Goal: Task Accomplishment & Management: Manage account settings

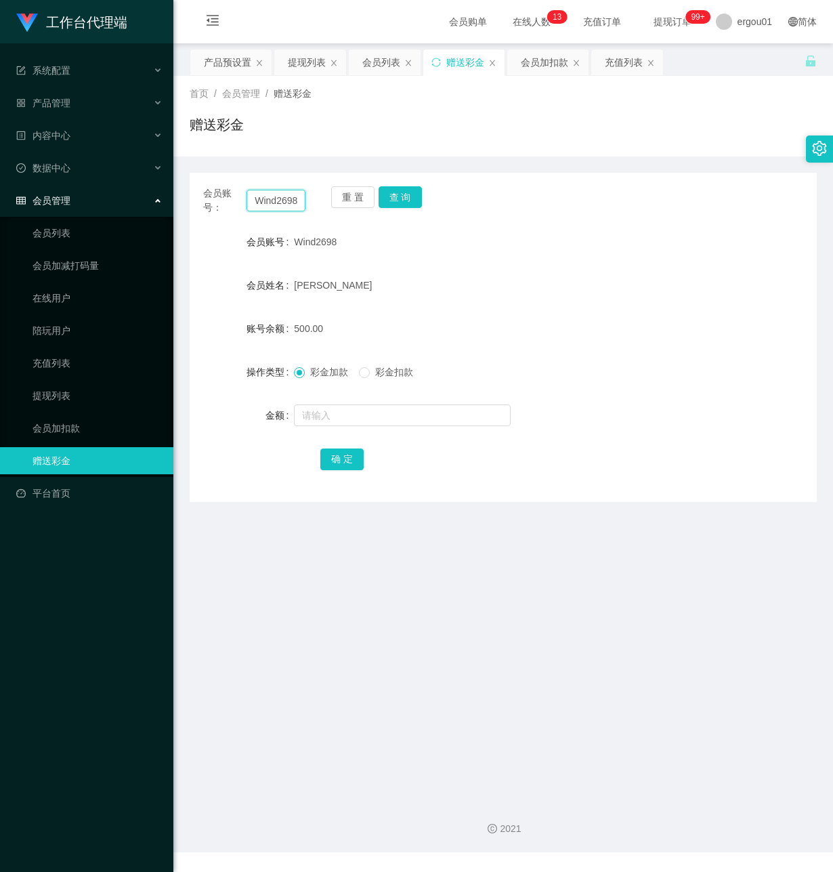
scroll to position [0, 2]
drag, startPoint x: 250, startPoint y: 197, endPoint x: 438, endPoint y: 270, distance: 201.4
click at [423, 261] on div "会员账号： Wind2698 重 置 查 询 会员账号 Wind2698 会员姓名 [PERSON_NAME] 账号余额 500.00 操作类型 彩金加款 彩…" at bounding box center [503, 337] width 627 height 329
paste input "AF3397"
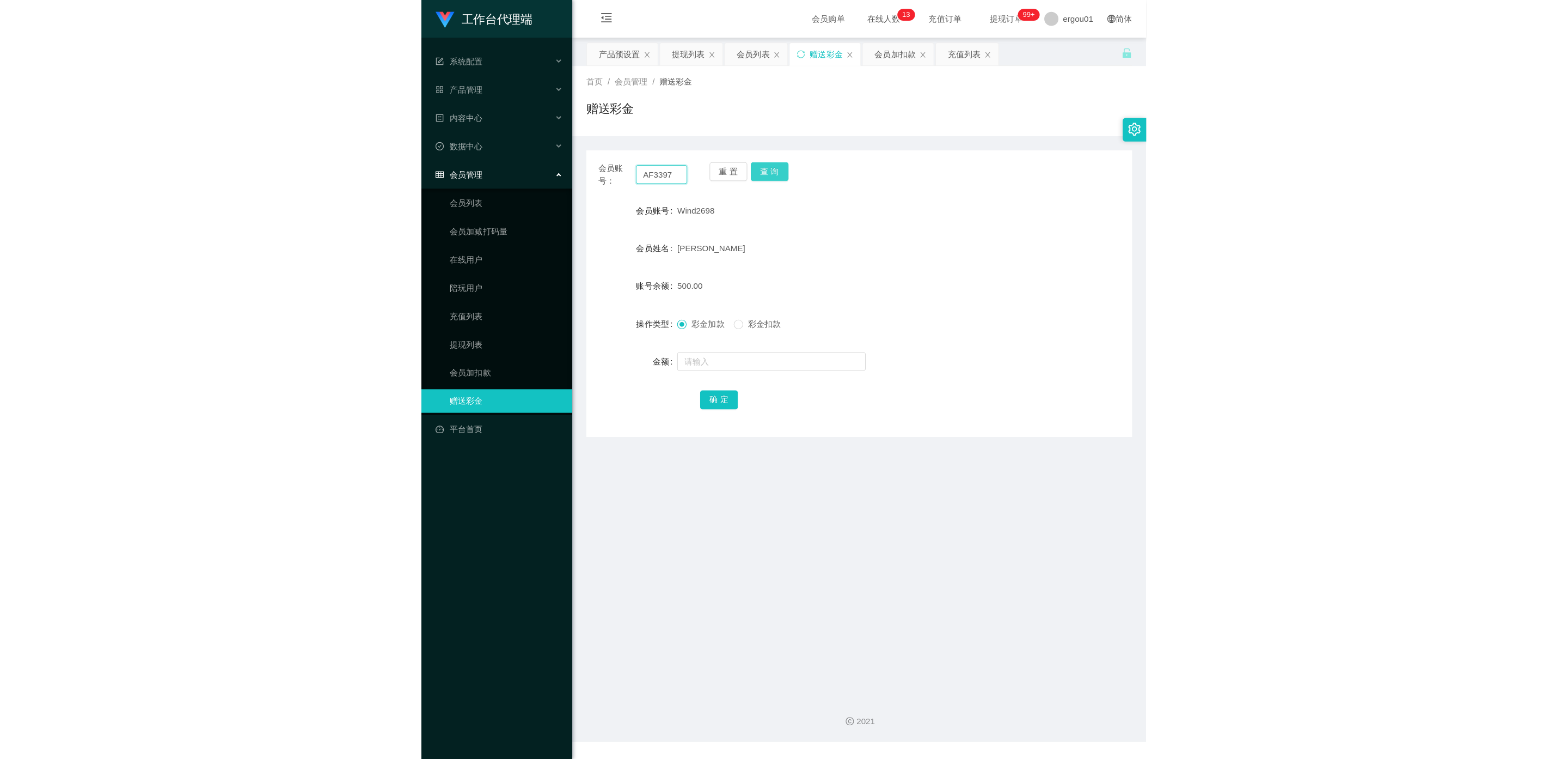
scroll to position [0, 0]
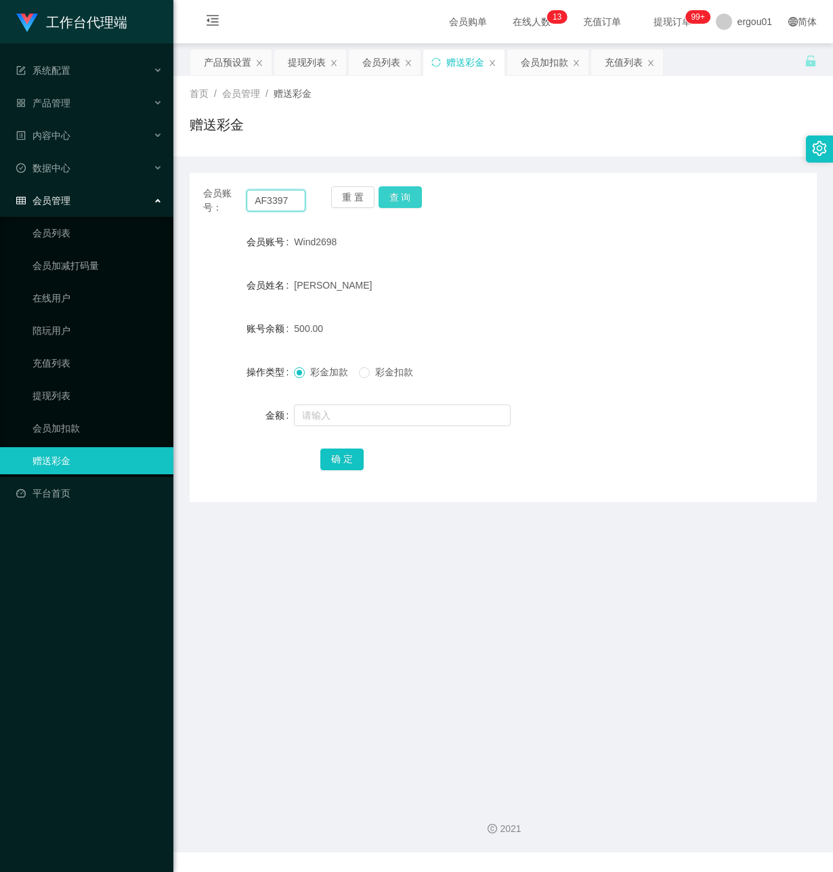
type input "AF3397"
drag, startPoint x: 404, startPoint y: 189, endPoint x: 434, endPoint y: 314, distance: 128.0
click at [403, 188] on button "查 询" at bounding box center [400, 197] width 43 height 22
drag, startPoint x: 350, startPoint y: 413, endPoint x: 378, endPoint y: 430, distance: 32.5
click at [350, 413] on input "text" at bounding box center [402, 415] width 217 height 22
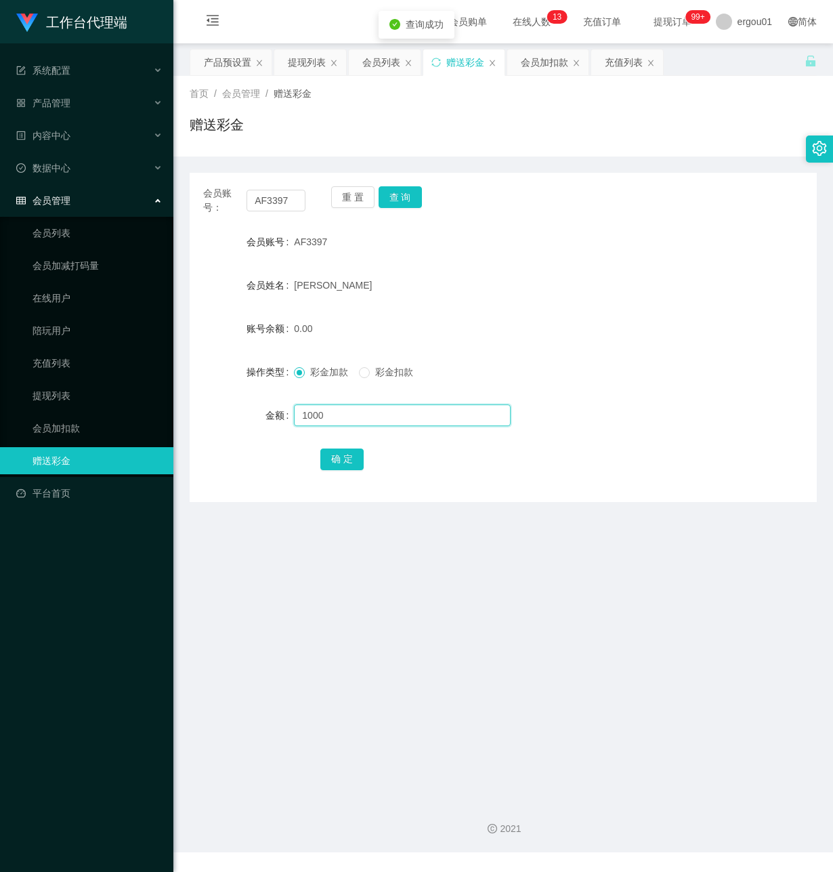
type input "1000"
click at [320, 456] on button "确 定" at bounding box center [341, 459] width 43 height 22
drag, startPoint x: 287, startPoint y: 199, endPoint x: 8, endPoint y: 184, distance: 278.9
click at [0, 185] on html "工作台代理端 系统配置 产品管理 产品列表 产品预设置 开奖记录 注单管理 即时注单 内容中心 数据中心 会员管理 会员列表 会员加减打码量 在线用户 陪玩用…" at bounding box center [416, 436] width 833 height 872
drag, startPoint x: 398, startPoint y: 190, endPoint x: 419, endPoint y: 218, distance: 35.0
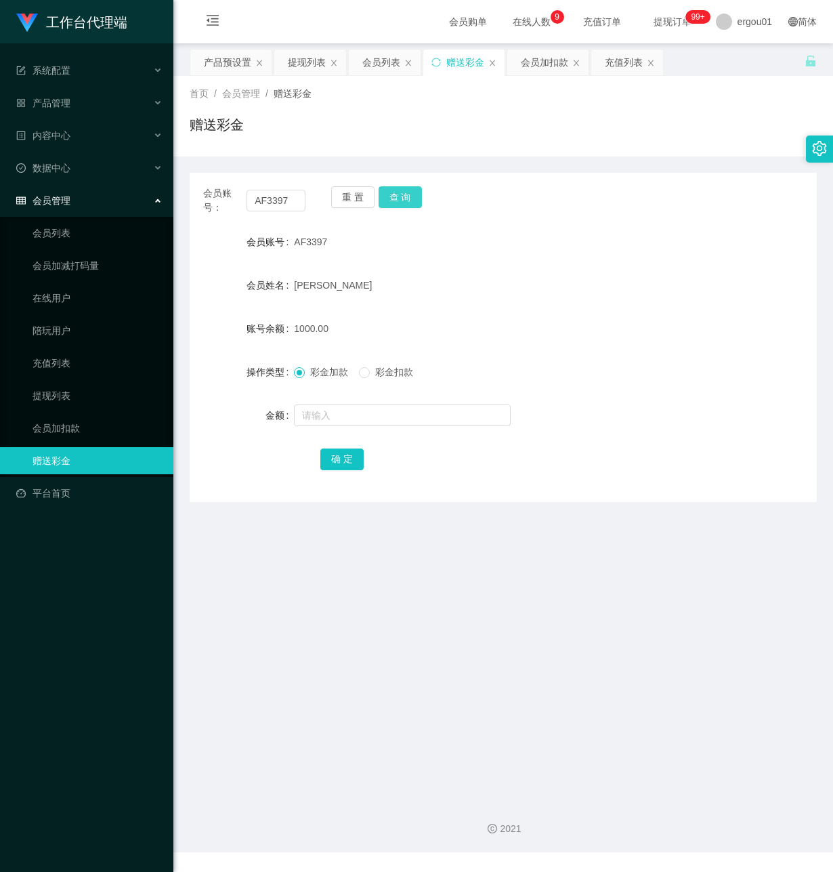
click at [398, 189] on button "查 询" at bounding box center [400, 197] width 43 height 22
click at [308, 625] on main "关闭左侧 关闭右侧 关闭其它 刷新页面 产品预设置 提现列表 会员列表 赠送彩金 会员加扣款 充值列表 首页 / 会员管理 / 赠送彩金 / 赠送彩金 会员账…" at bounding box center [503, 416] width 660 height 746
drag, startPoint x: 253, startPoint y: 201, endPoint x: 299, endPoint y: 203, distance: 46.1
click at [301, 201] on input "AF3397" at bounding box center [276, 201] width 59 height 22
click at [319, 64] on div "提现列表" at bounding box center [307, 62] width 38 height 26
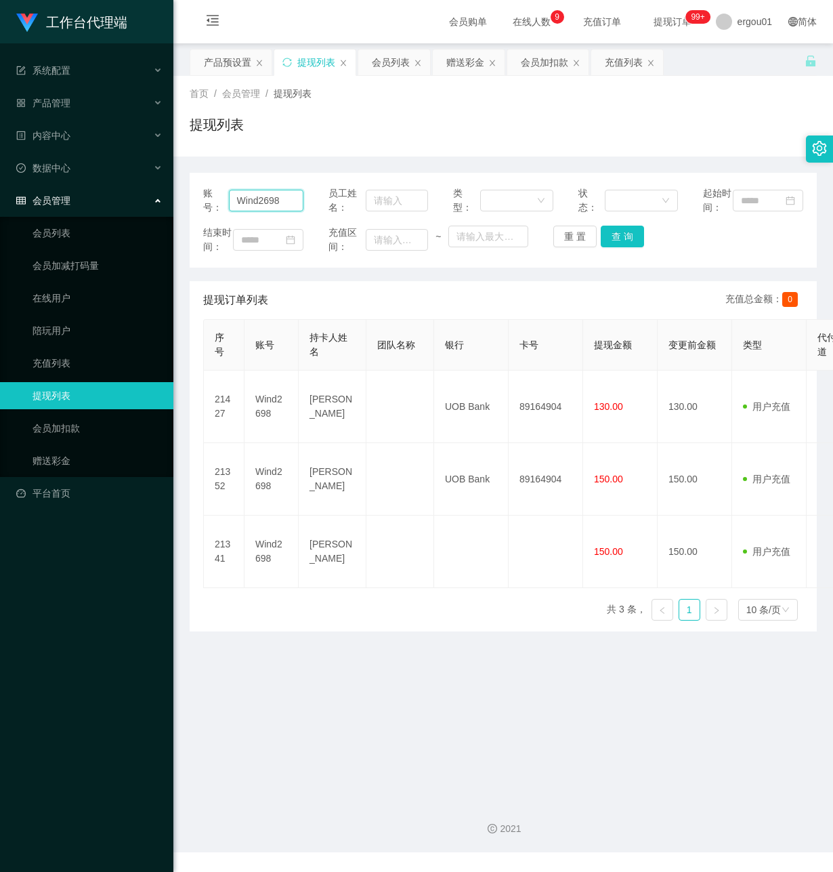
drag, startPoint x: 289, startPoint y: 209, endPoint x: 64, endPoint y: 198, distance: 225.9
click at [70, 198] on section "工作台代理端 系统配置 产品管理 产品列表 产品预设置 开奖记录 注单管理 即时注单 内容中心 数据中心 会员管理 会员列表 会员加减打码量 在线用户 陪玩用…" at bounding box center [416, 426] width 833 height 852
paste input "AF3397"
type input "AF3397"
click at [622, 247] on button "查 询" at bounding box center [622, 237] width 43 height 22
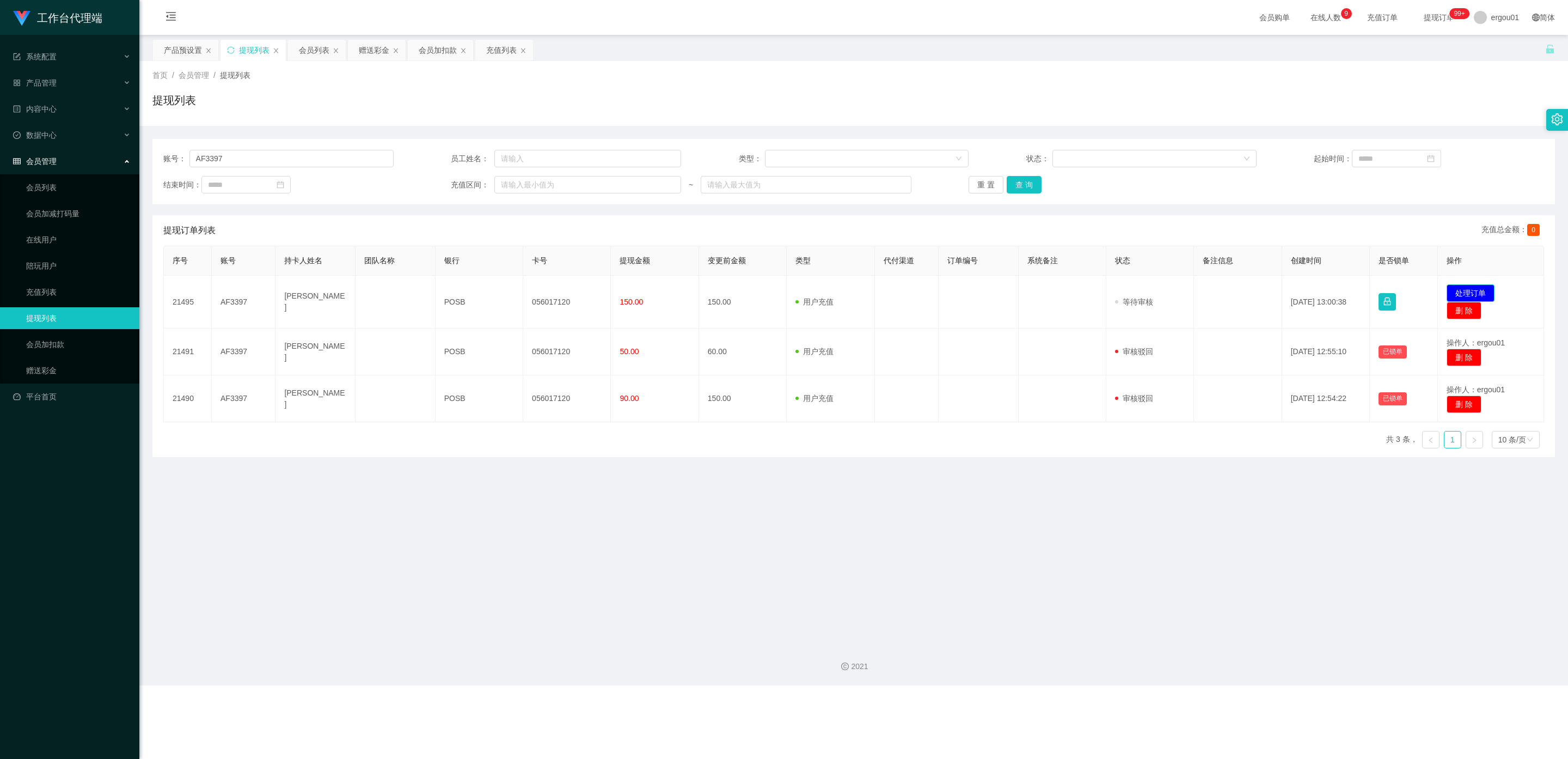
drag, startPoint x: 1468, startPoint y: 289, endPoint x: 1447, endPoint y: 288, distance: 21.0
click at [669, 289] on button "处理订单" at bounding box center [1471, 293] width 48 height 18
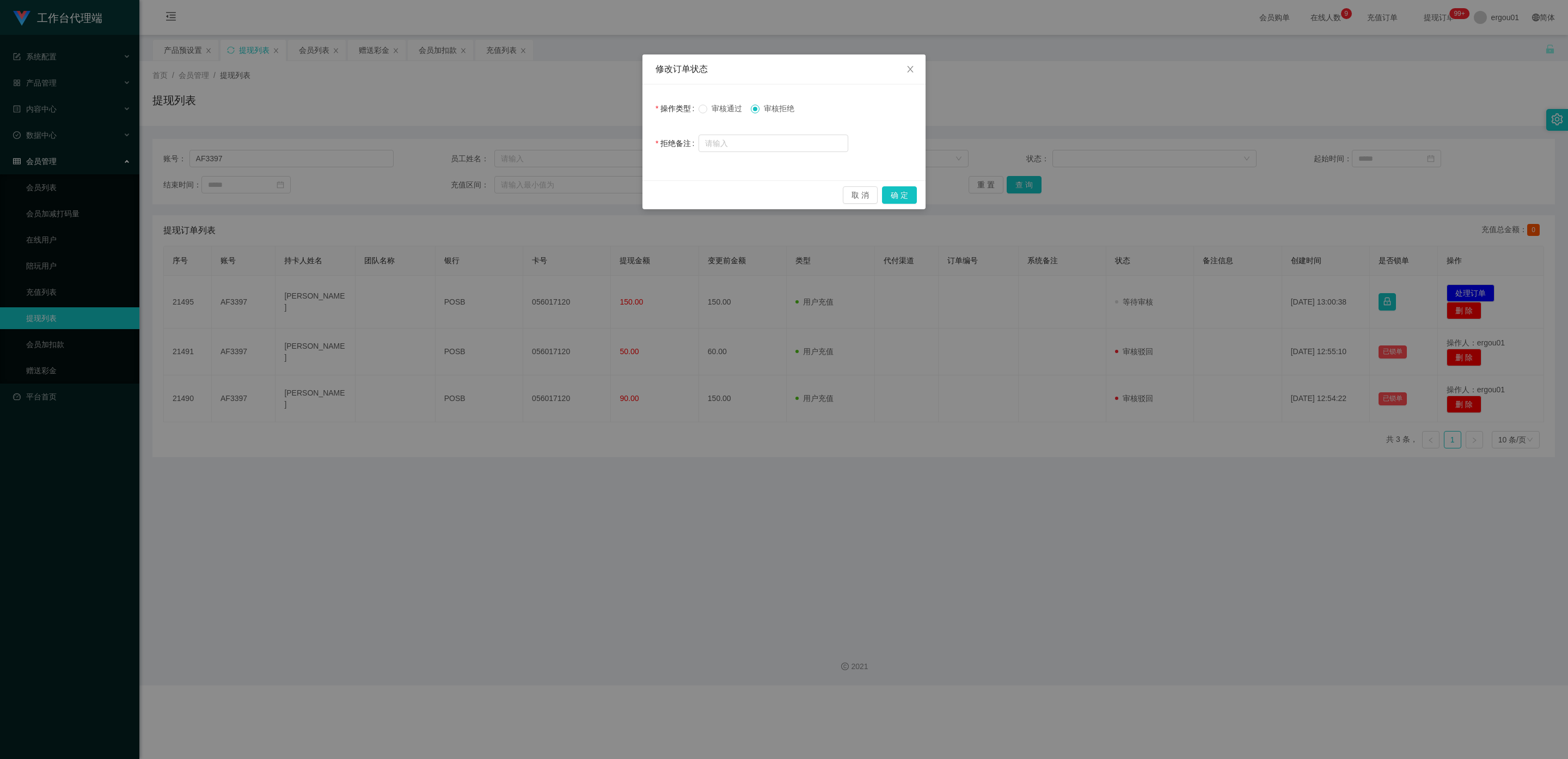
click at [669, 108] on span "审核通过" at bounding box center [727, 108] width 39 height 9
click at [669, 188] on button "确 定" at bounding box center [899, 195] width 35 height 18
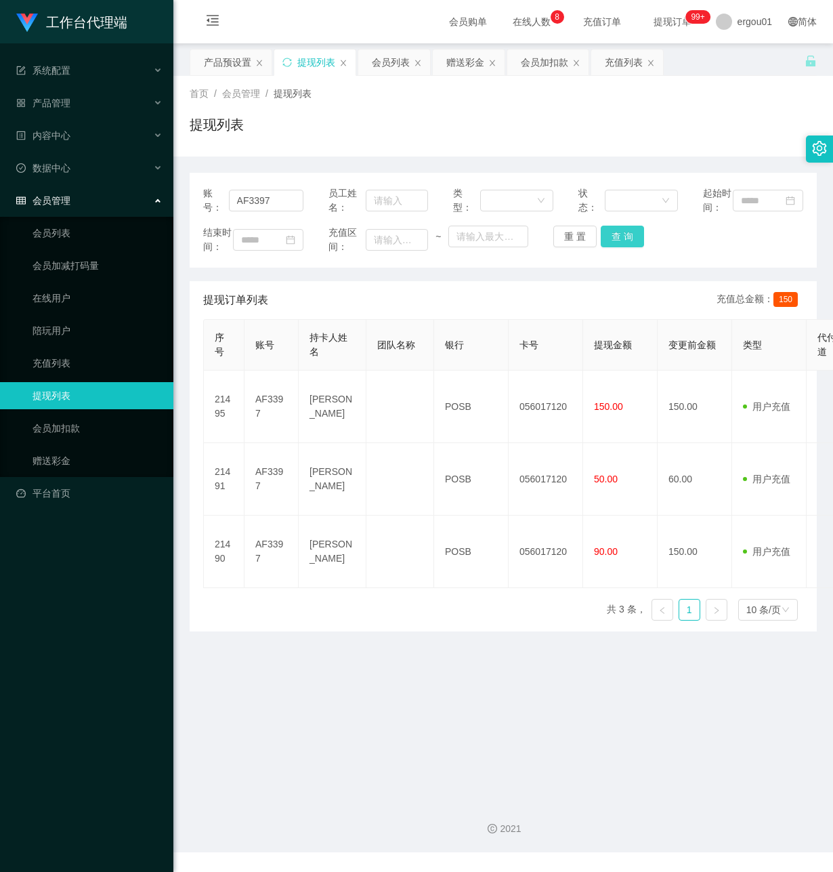
click at [624, 247] on button "查 询" at bounding box center [622, 237] width 43 height 22
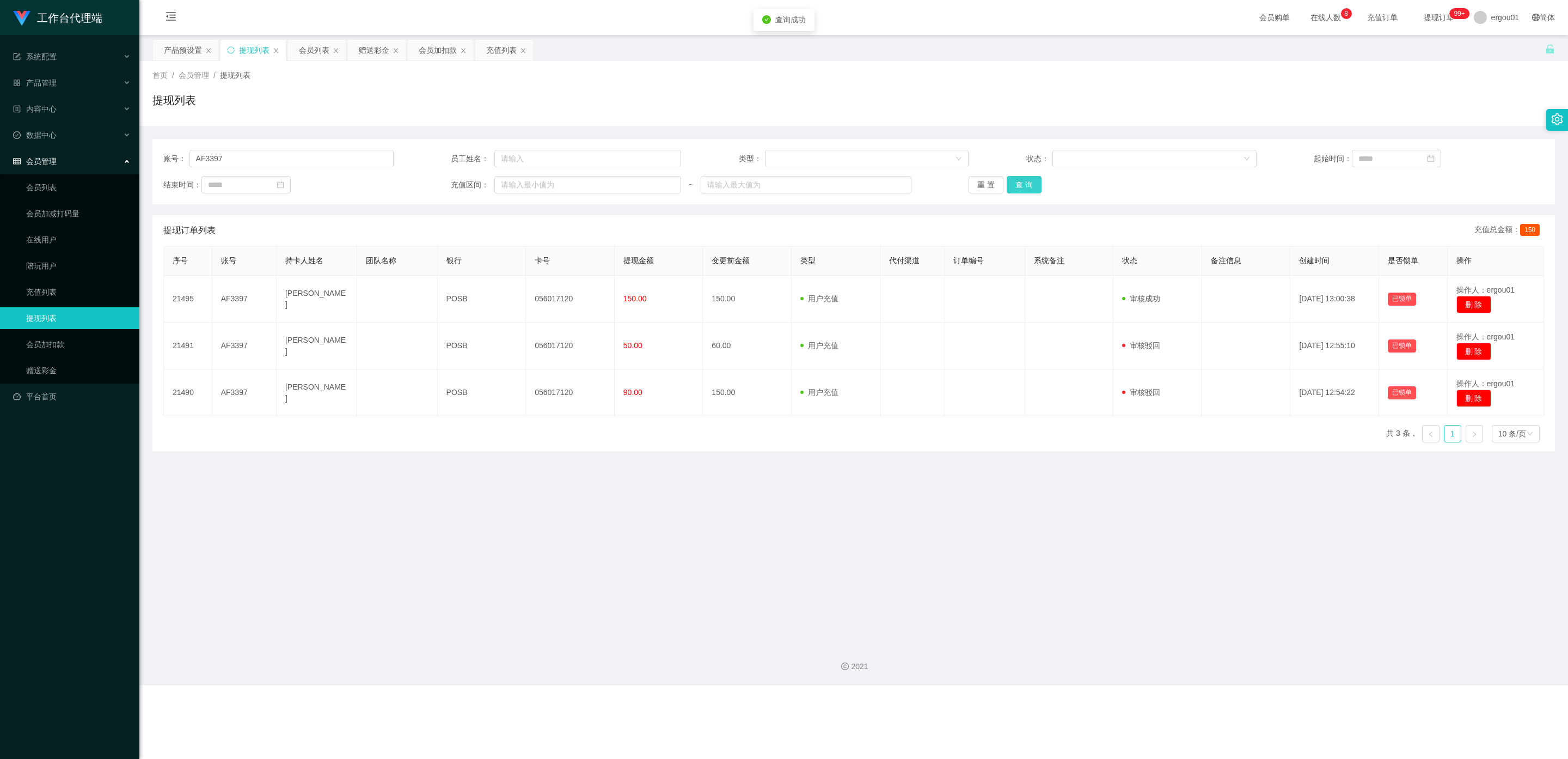
click at [669, 185] on button "查 询" at bounding box center [1024, 185] width 35 height 18
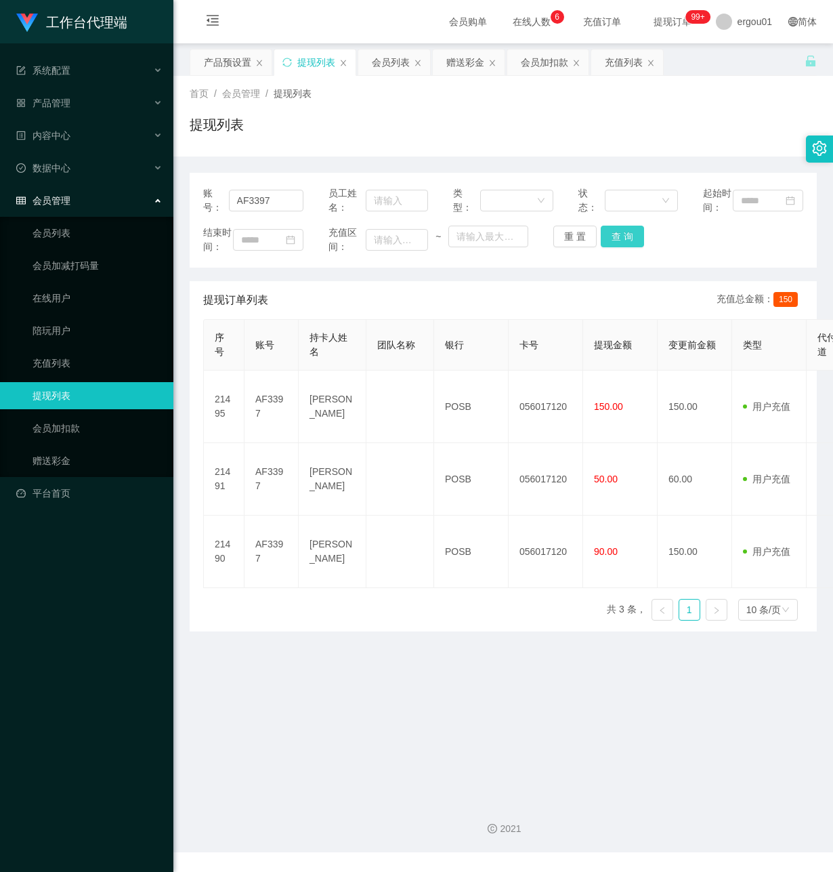
drag, startPoint x: 630, startPoint y: 241, endPoint x: 628, endPoint y: 287, distance: 46.1
click at [631, 242] on button "查 询" at bounding box center [622, 237] width 43 height 22
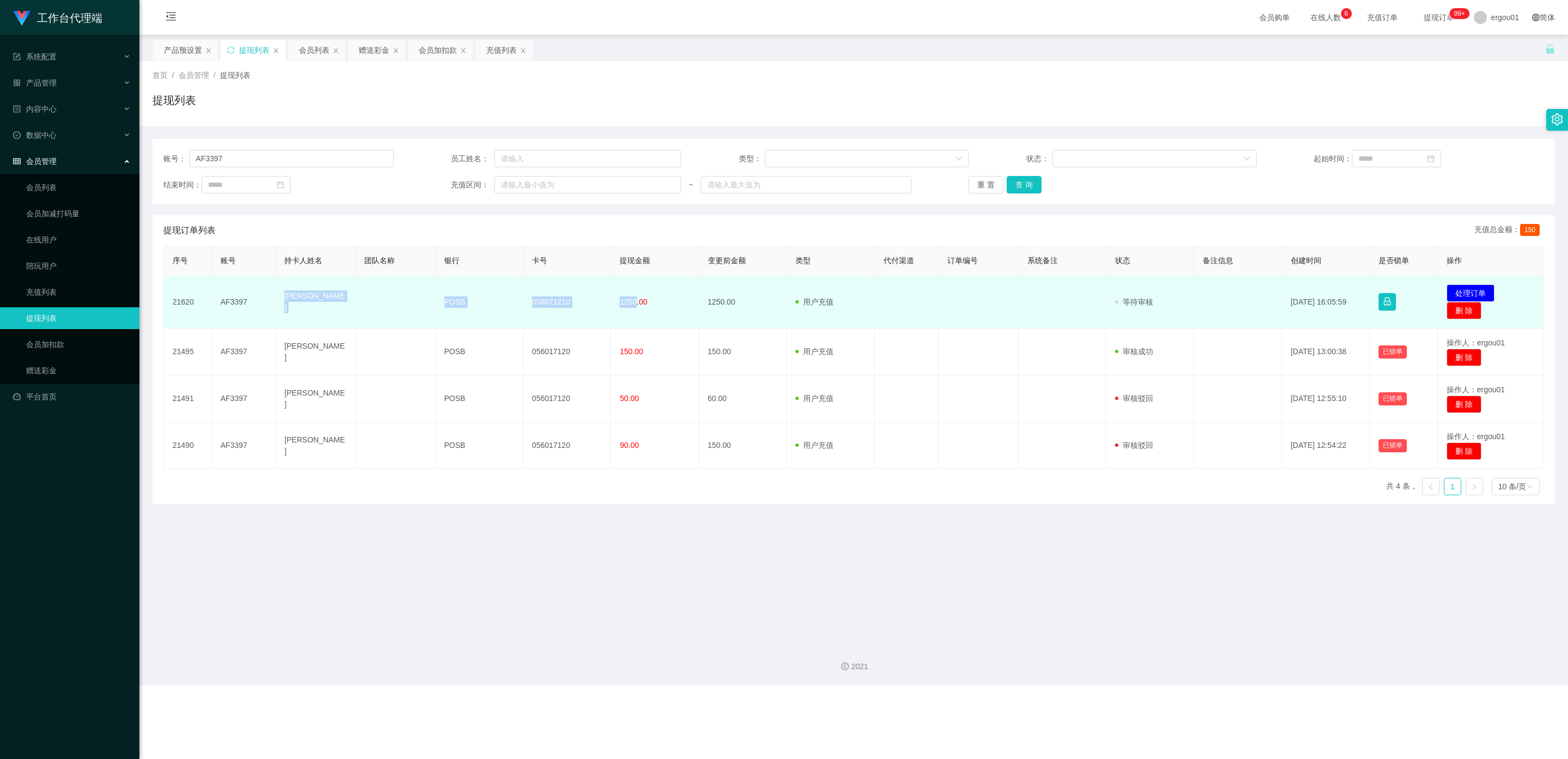
drag, startPoint x: 633, startPoint y: 299, endPoint x: 281, endPoint y: 297, distance: 352.0
click at [280, 298] on tr "21620 AF3397 [PERSON_NAME] POSB 056071210 1250.00 1250.00 用户充值 人工扣款 审核驳回 审核成功 等…" at bounding box center [854, 302] width 1380 height 53
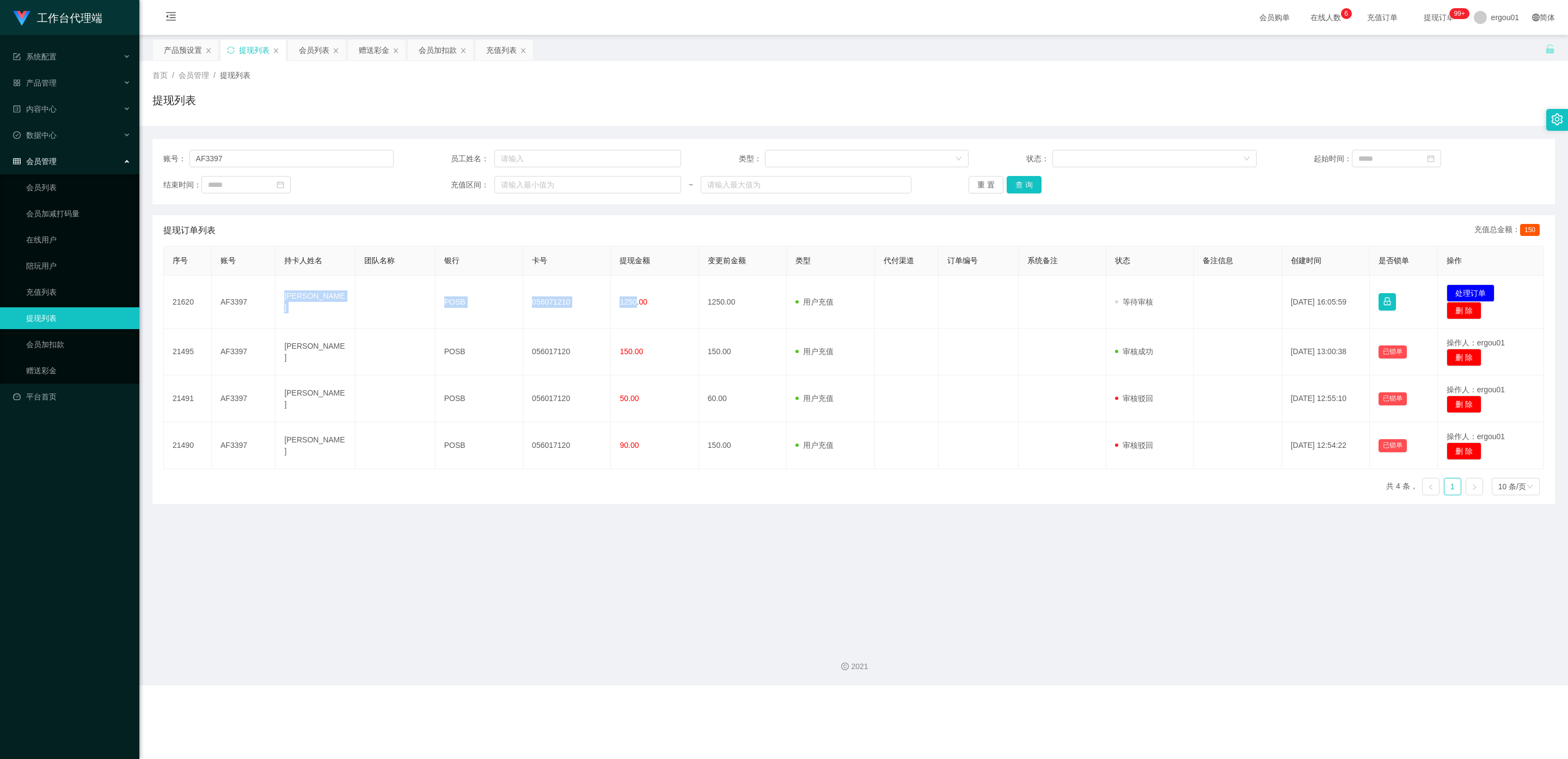
copy tr "[PERSON_NAME] POSB 056071210 1250"
